Goal: Information Seeking & Learning: Check status

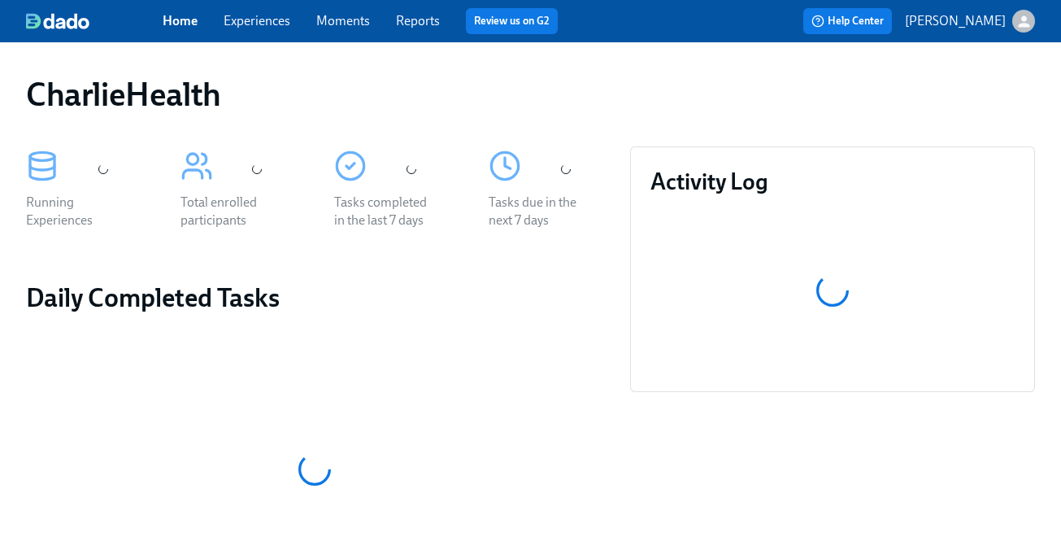
click at [268, 27] on link "Experiences" at bounding box center [257, 20] width 67 height 15
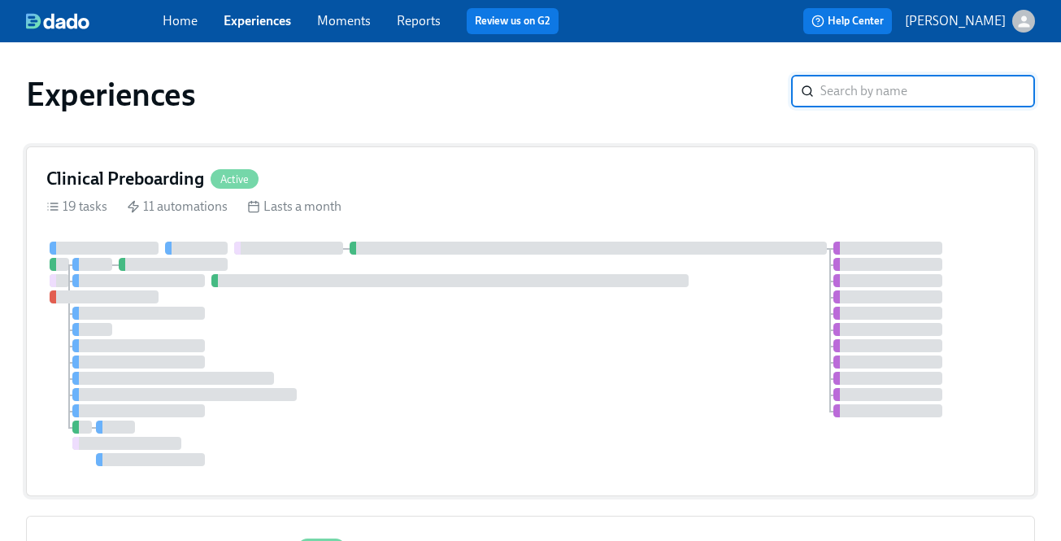
click at [313, 179] on div "Clinical Preboarding Active" at bounding box center [530, 179] width 968 height 24
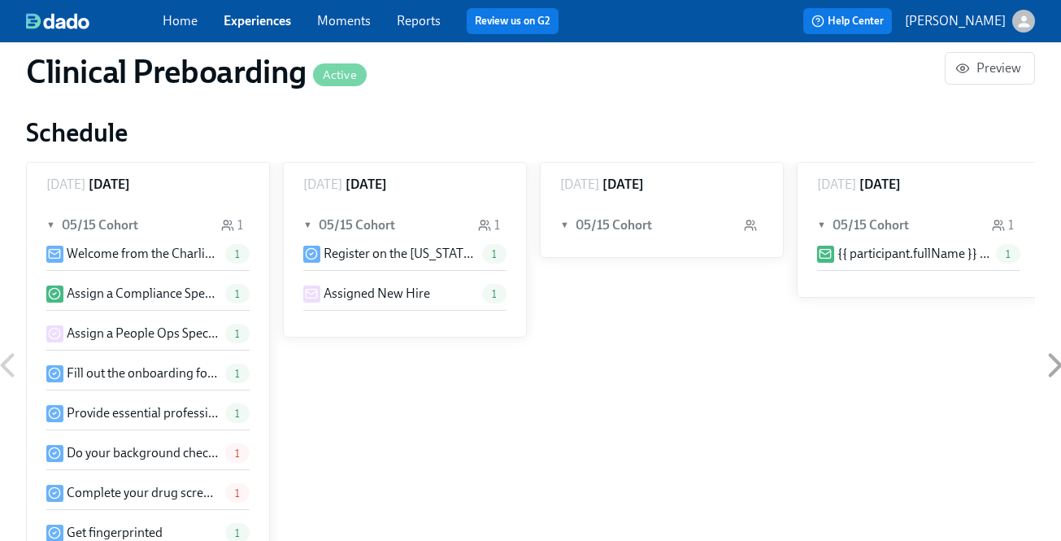
scroll to position [1700, 0]
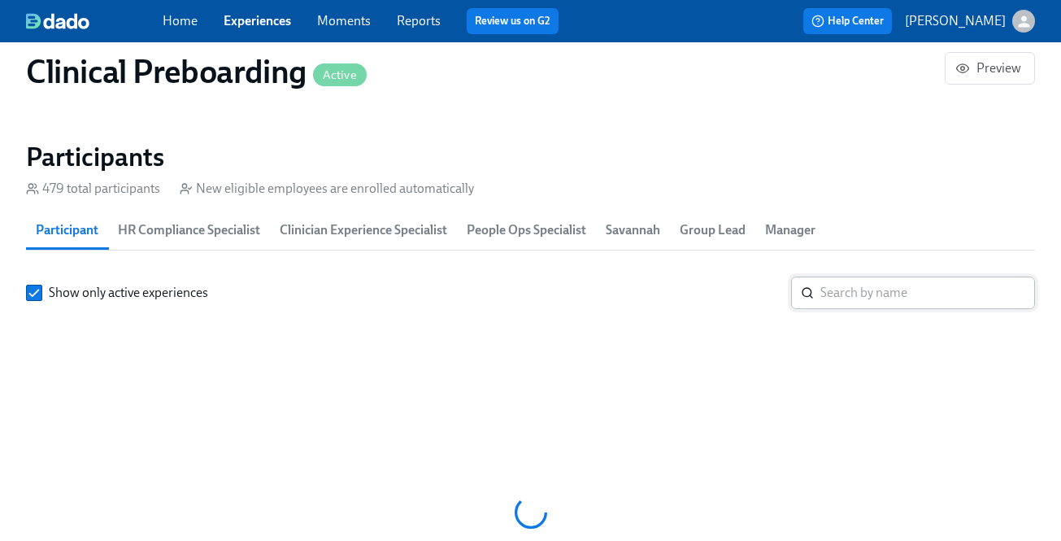
click at [838, 280] on input "search" at bounding box center [927, 292] width 215 height 33
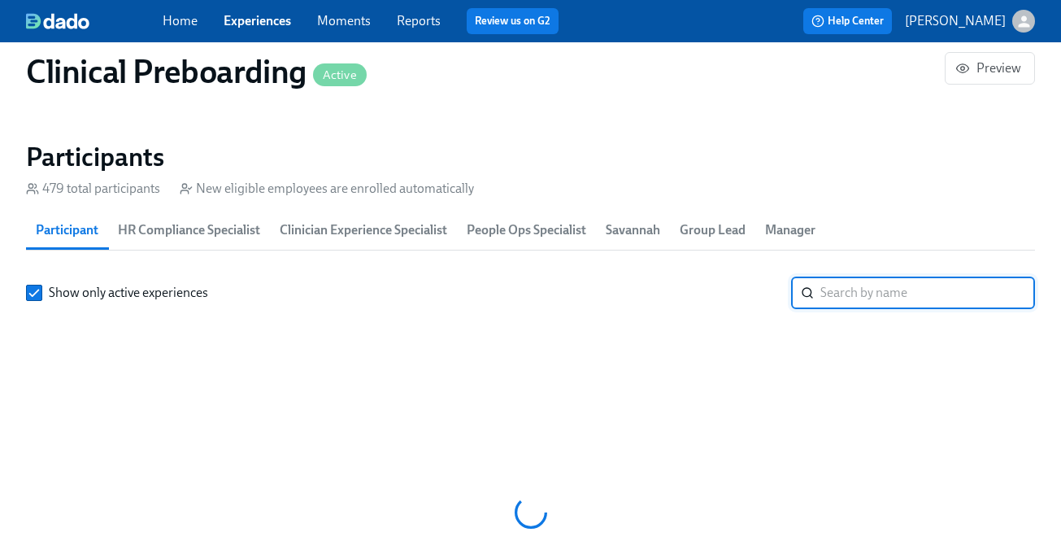
scroll to position [0, 20291]
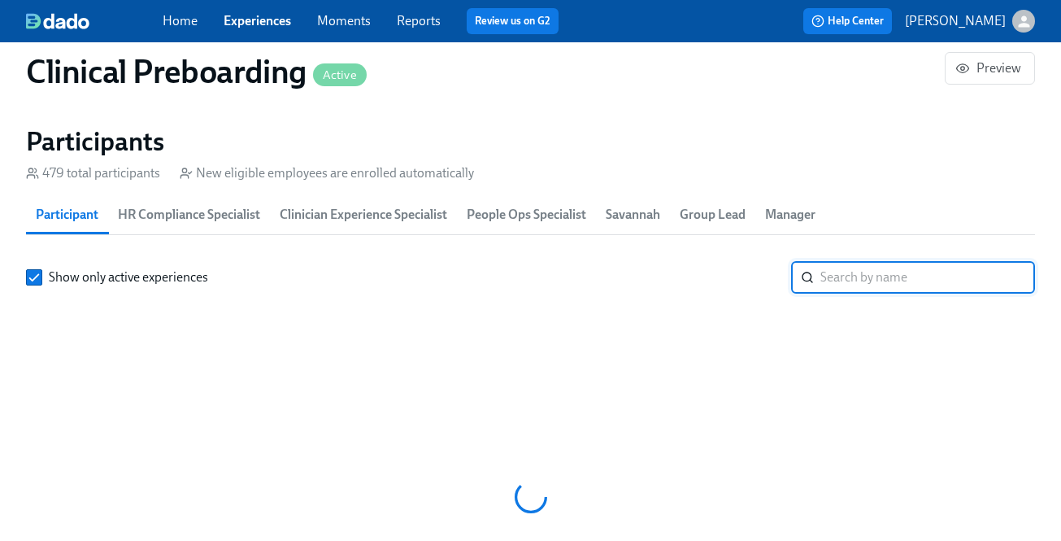
click at [838, 280] on input "search" at bounding box center [927, 277] width 215 height 33
paste input "[PERSON_NAME]"
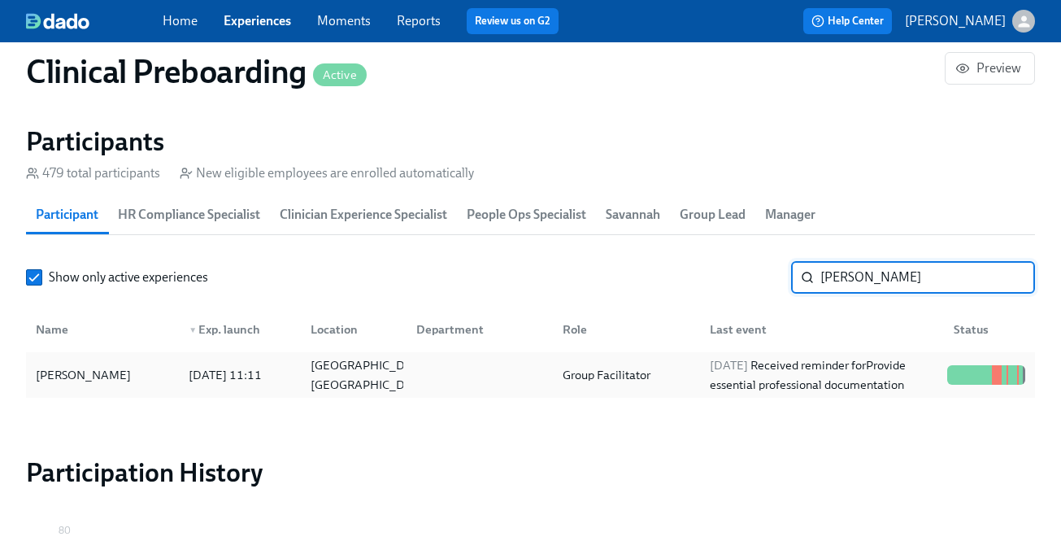
type input "[PERSON_NAME]"
click at [846, 366] on div "[DATE] Received reminder for Provide essential professional documentation" at bounding box center [821, 374] width 237 height 39
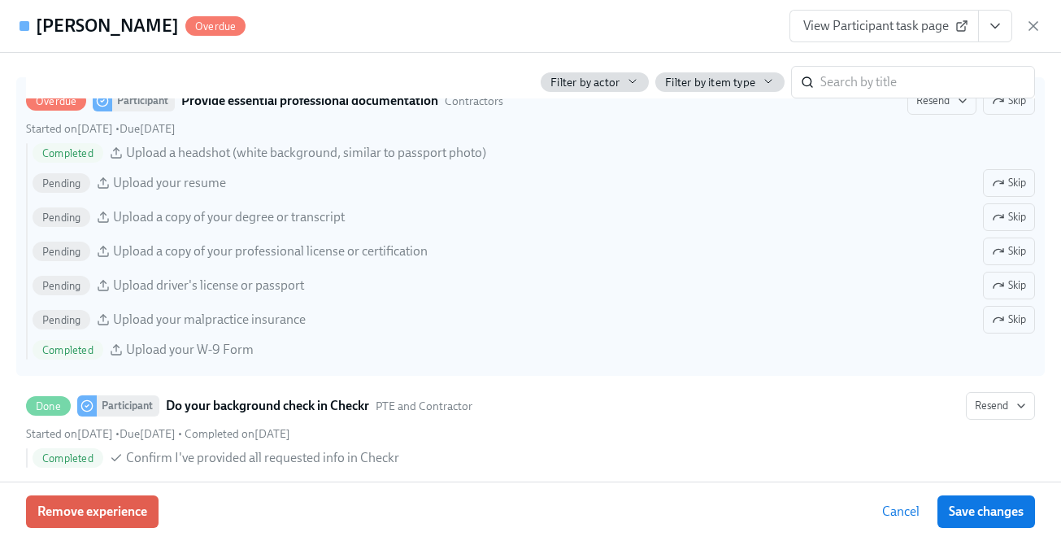
scroll to position [1828, 0]
